Goal: Task Accomplishment & Management: Use online tool/utility

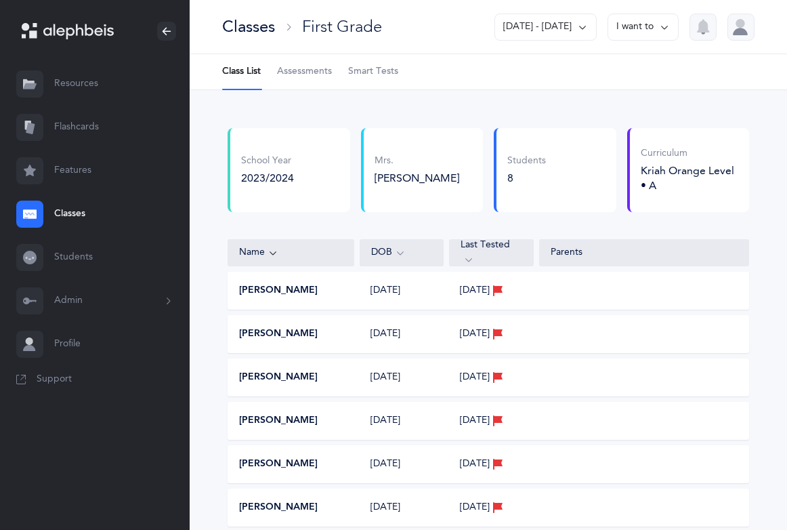
click at [582, 28] on icon at bounding box center [582, 27] width 11 height 15
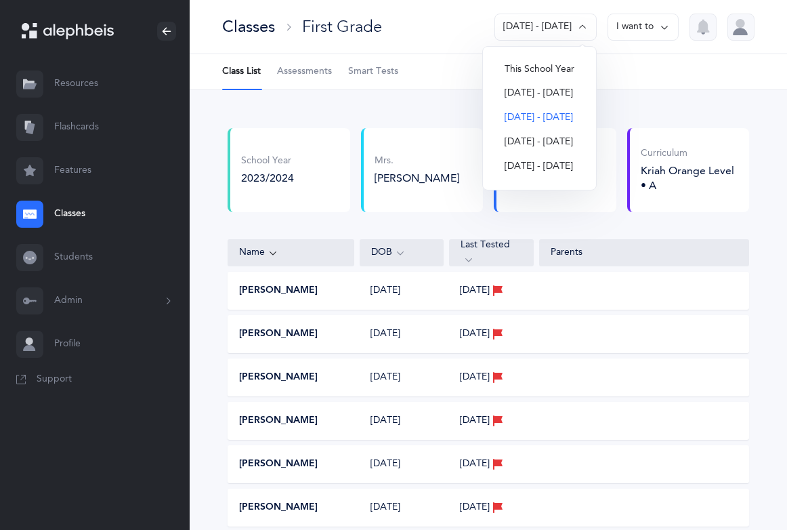
click at [555, 73] on button "This School Year" at bounding box center [539, 70] width 91 height 24
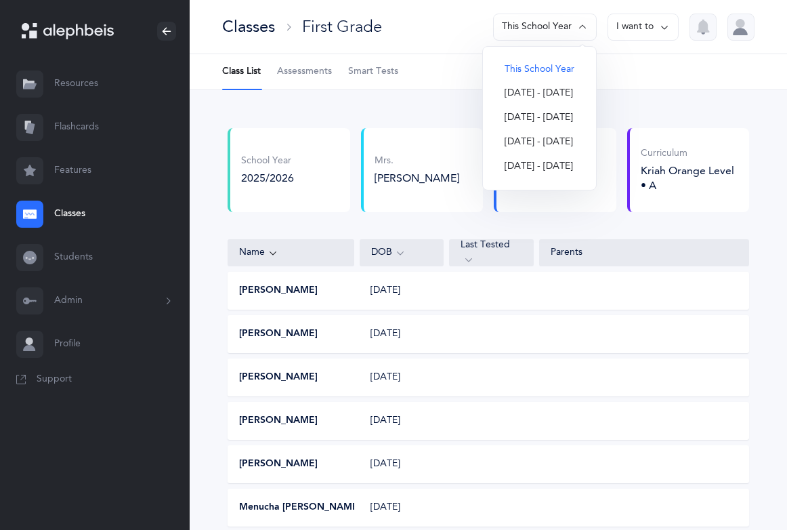
click at [290, 66] on span "Assessments" at bounding box center [304, 72] width 55 height 14
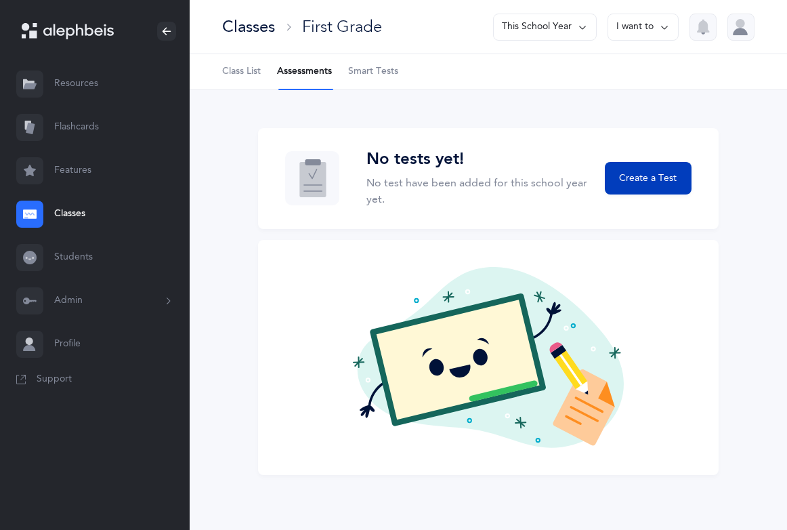
click at [643, 174] on span "Create a Test" at bounding box center [648, 178] width 58 height 14
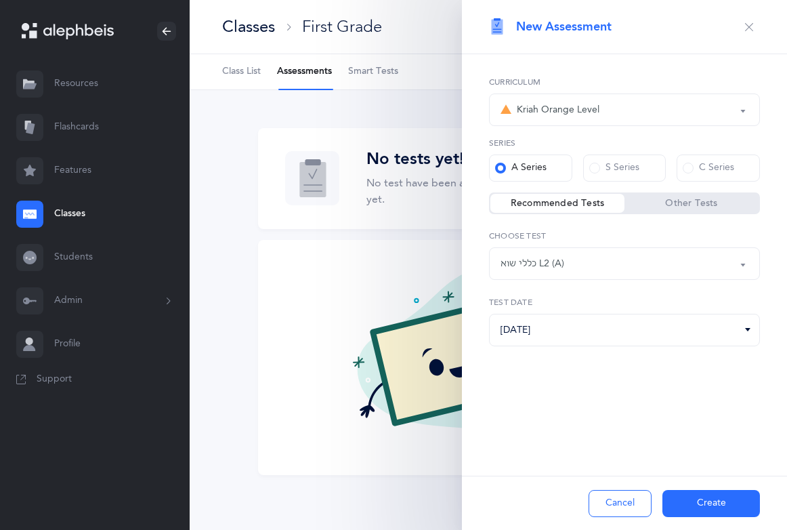
click at [744, 265] on button "כללי שוא L2 (A)" at bounding box center [624, 263] width 271 height 33
click at [527, 305] on span "אותיות" at bounding box center [523, 304] width 27 height 12
select select "2"
click at [691, 508] on button "Create" at bounding box center [711, 503] width 98 height 27
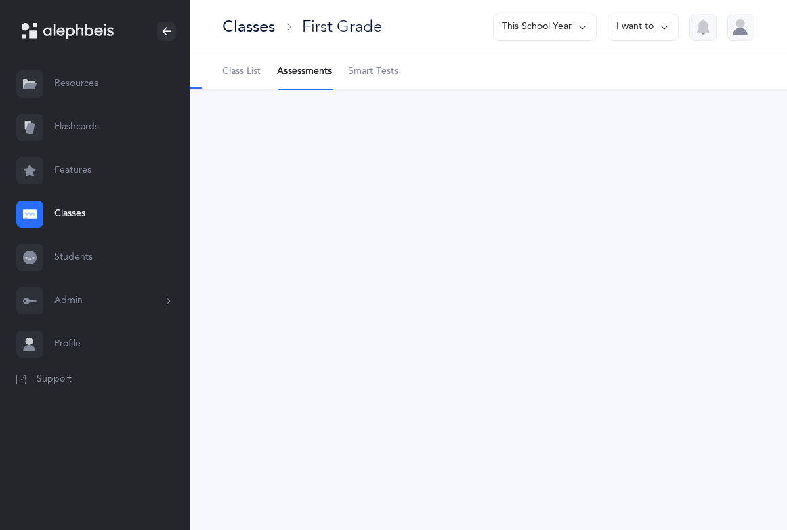
select select "2"
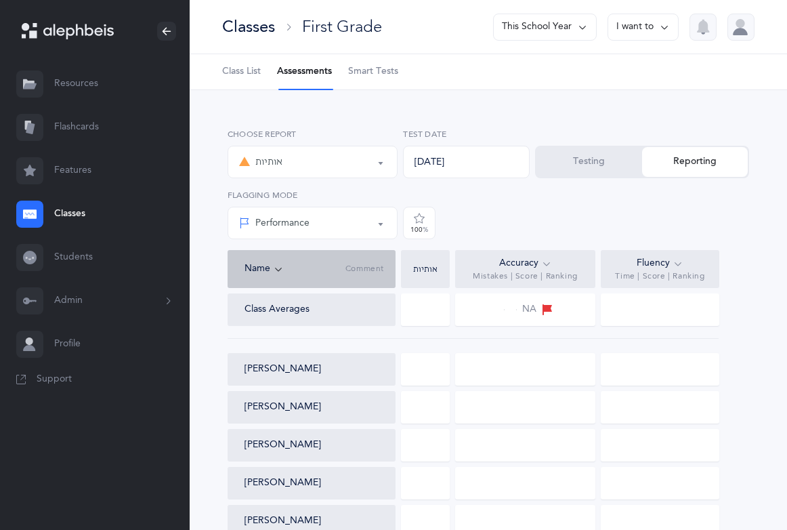
click at [582, 160] on button "Testing" at bounding box center [589, 162] width 106 height 30
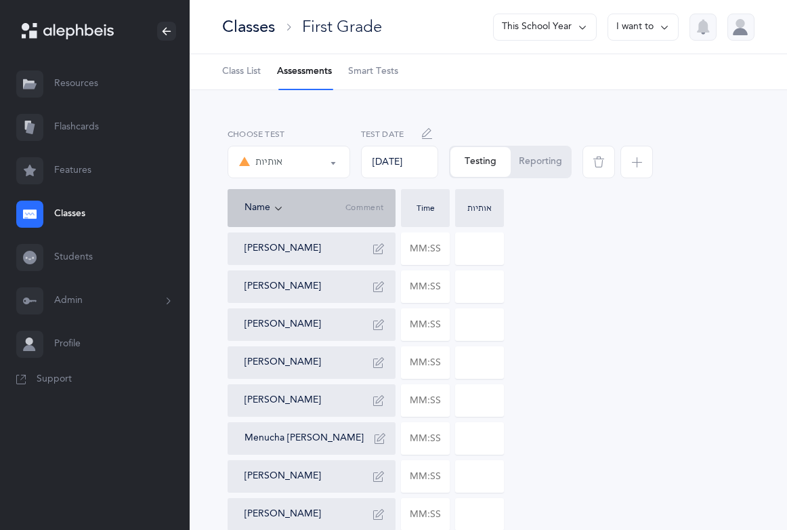
click at [70, 84] on link "Resources" at bounding box center [95, 83] width 190 height 43
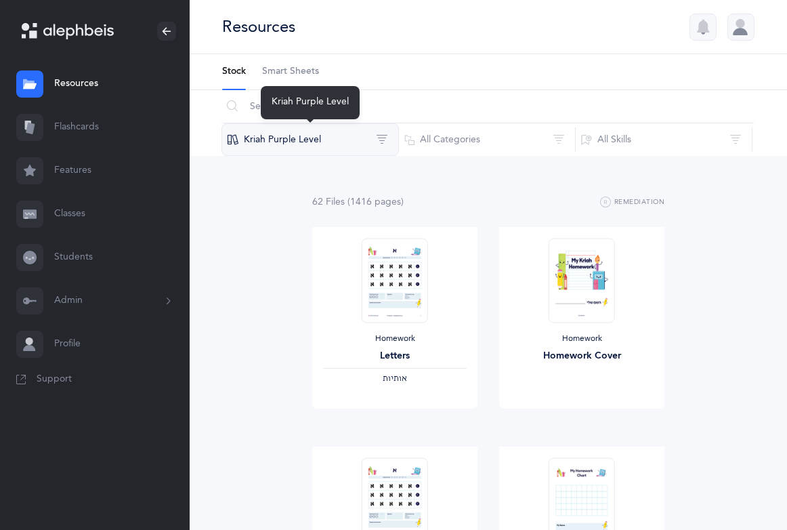
click at [382, 137] on button "Kriah Purple Level" at bounding box center [309, 139] width 177 height 33
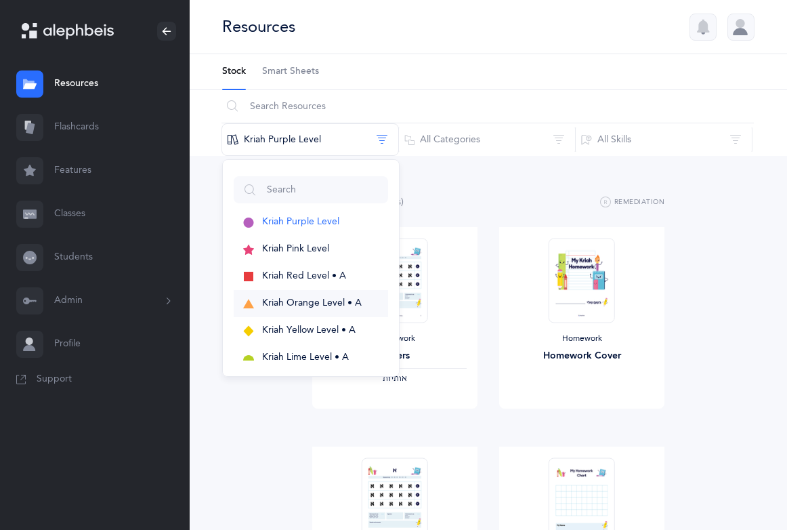
click at [298, 303] on span "Kriah Orange Level • A" at bounding box center [312, 302] width 100 height 11
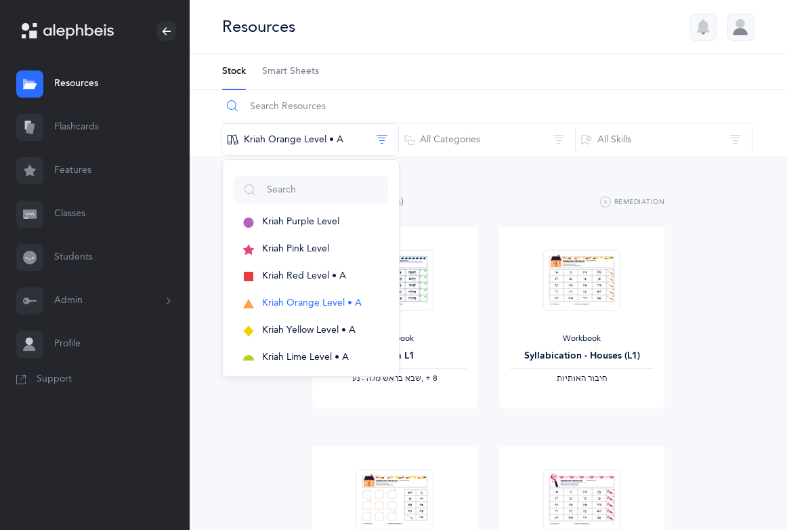
click at [243, 114] on input "text" at bounding box center [487, 106] width 532 height 33
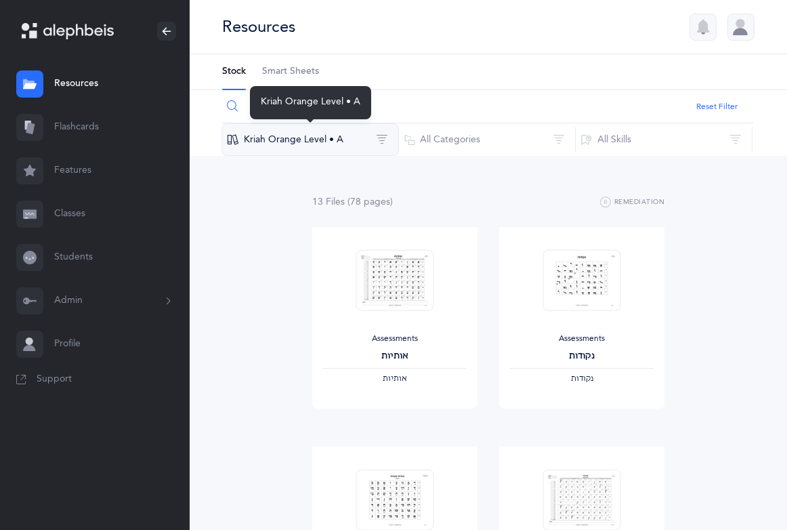
type input "assess"
drag, startPoint x: 251, startPoint y: 141, endPoint x: 389, endPoint y: 320, distance: 225.9
click at [389, 320] on div at bounding box center [395, 280] width 78 height 85
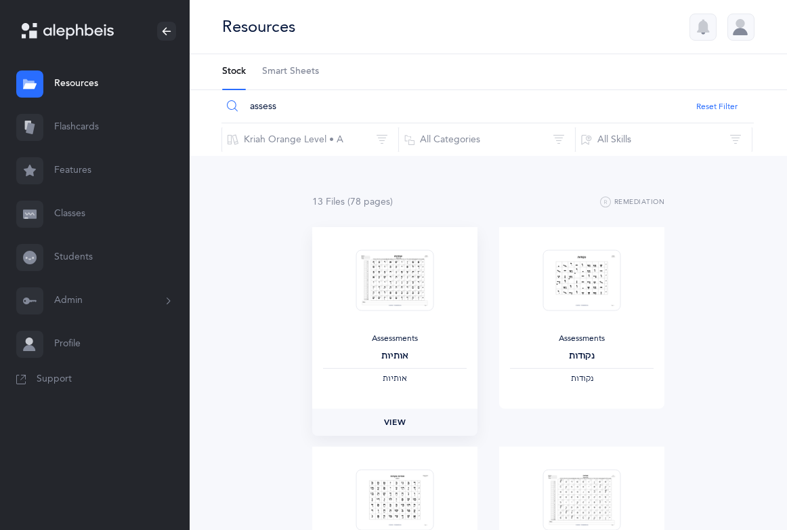
click at [387, 424] on span "View" at bounding box center [395, 422] width 22 height 12
